Goal: Information Seeking & Learning: Compare options

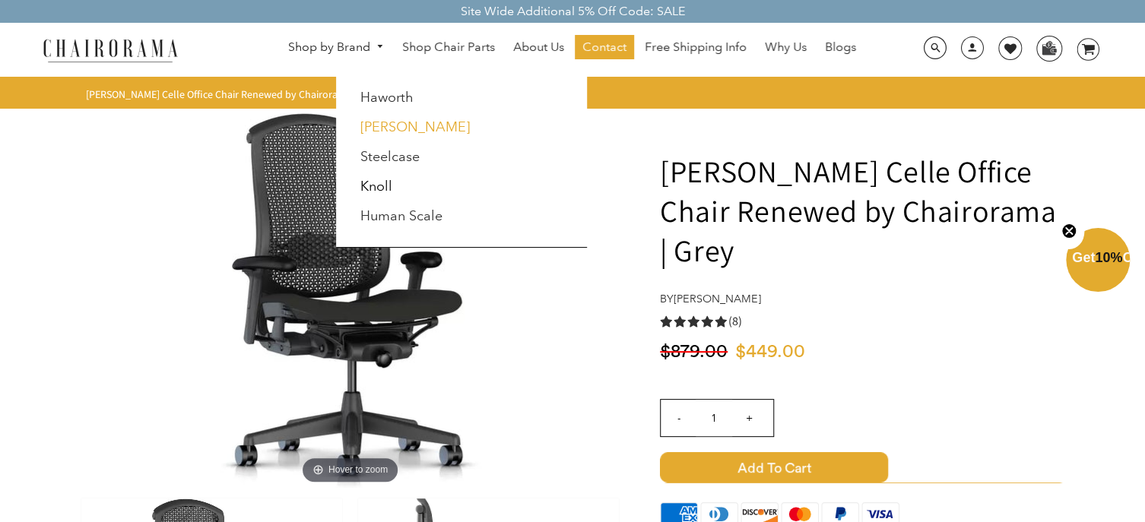
click at [416, 129] on link "[PERSON_NAME]" at bounding box center [414, 127] width 109 height 17
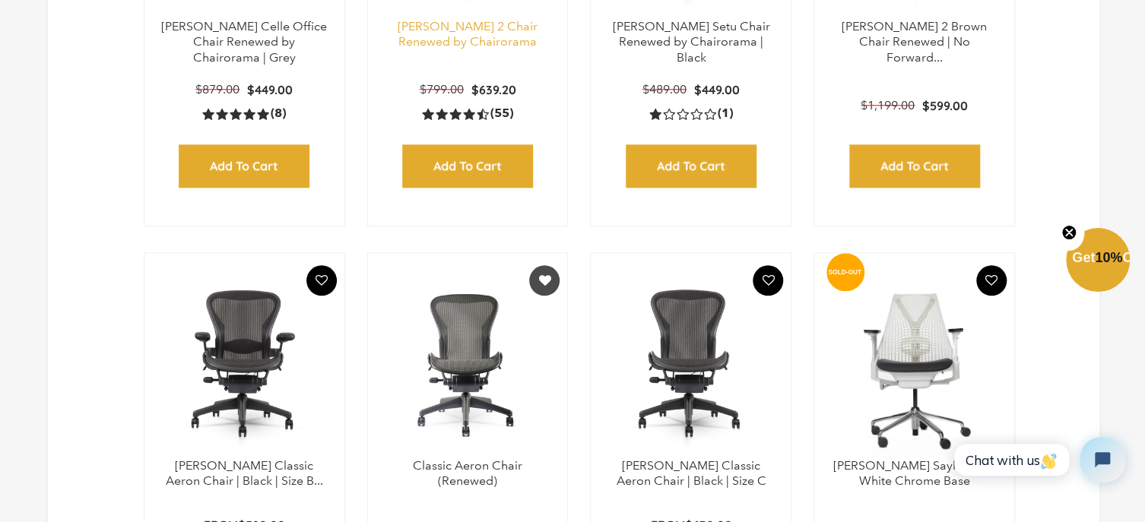
scroll to position [751, 0]
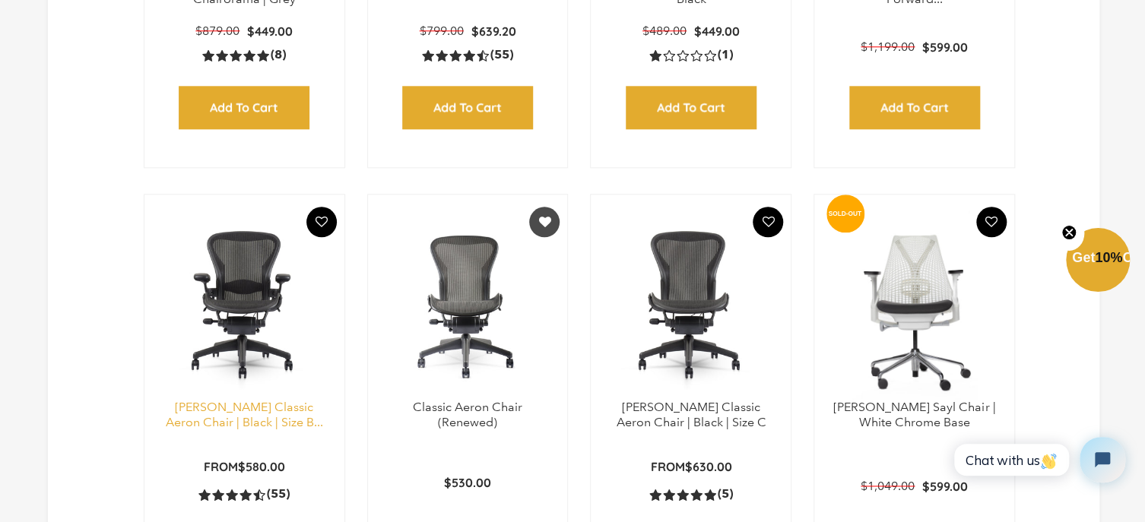
click at [219, 411] on link "[PERSON_NAME] Classic Aeron Chair | Black | Size B..." at bounding box center [244, 415] width 157 height 30
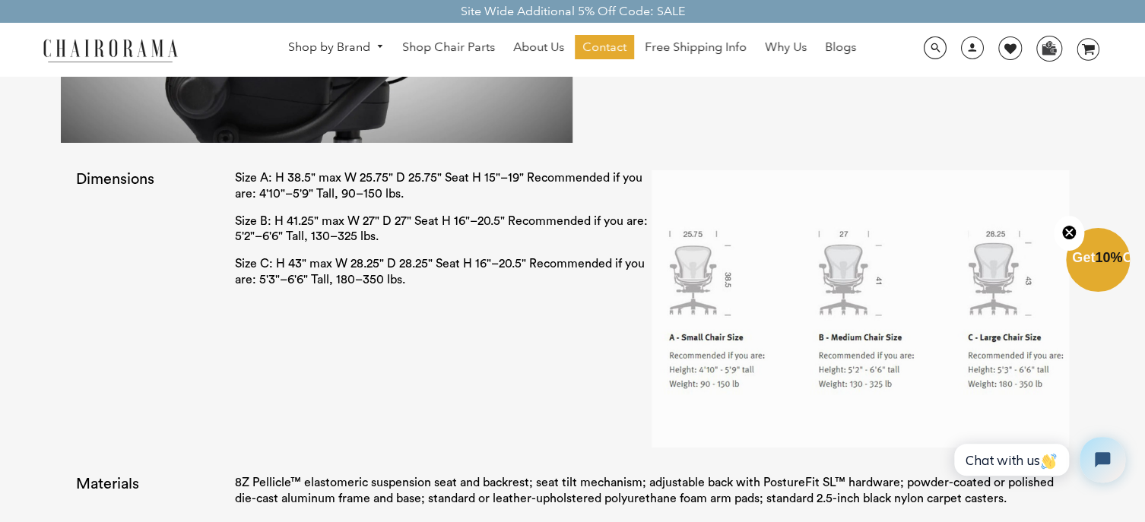
scroll to position [2585, 0]
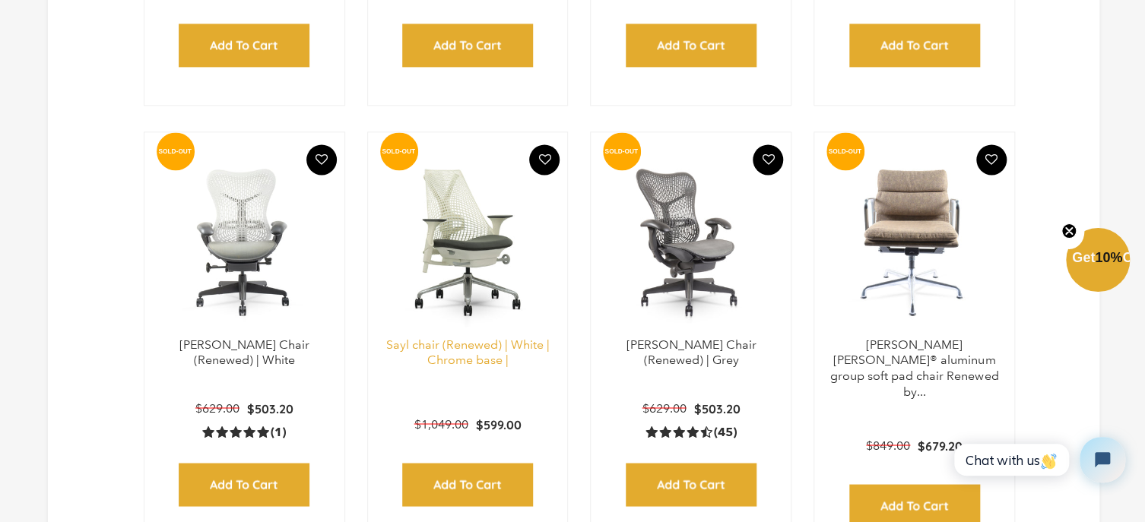
click at [448, 356] on link "Sayl chair (Renewed) | White | Chrome base |" at bounding box center [467, 352] width 163 height 30
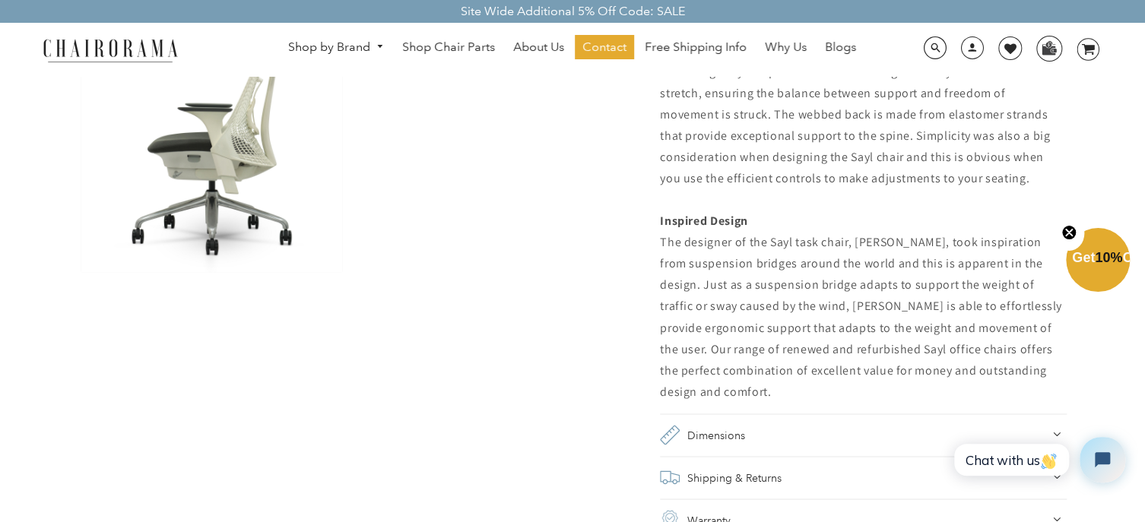
scroll to position [1100, 0]
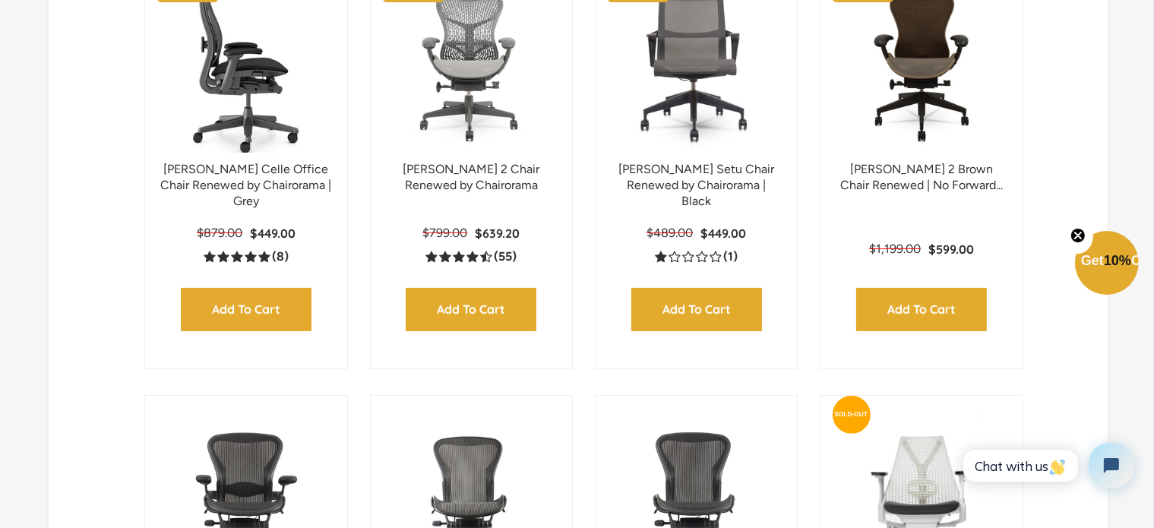
scroll to position [849, 0]
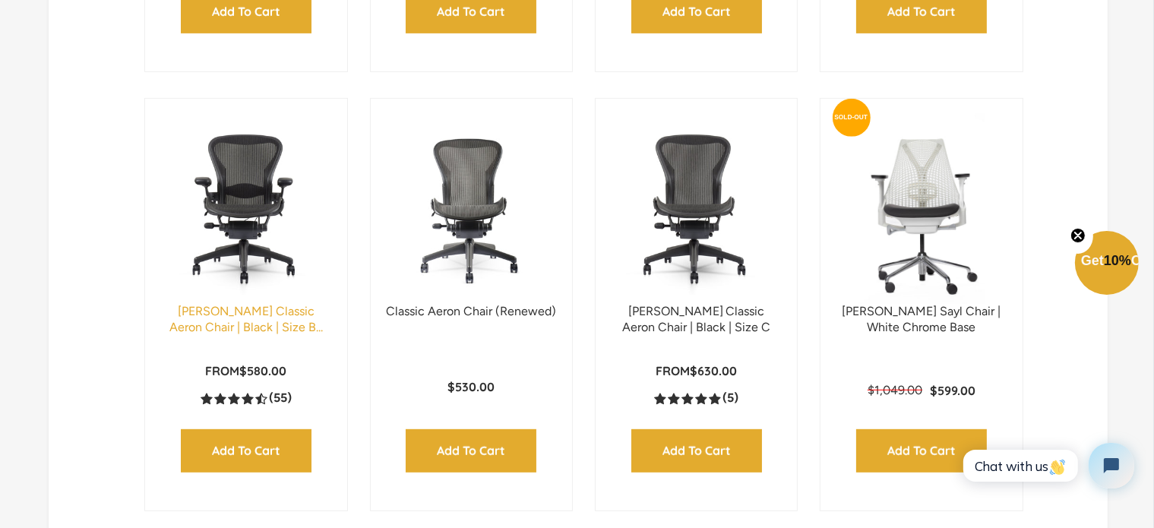
click at [246, 304] on link "Herman Miller Classic Aeron Chair | Black | Size B..." at bounding box center [246, 319] width 154 height 30
